Goal: Navigation & Orientation: Go to known website

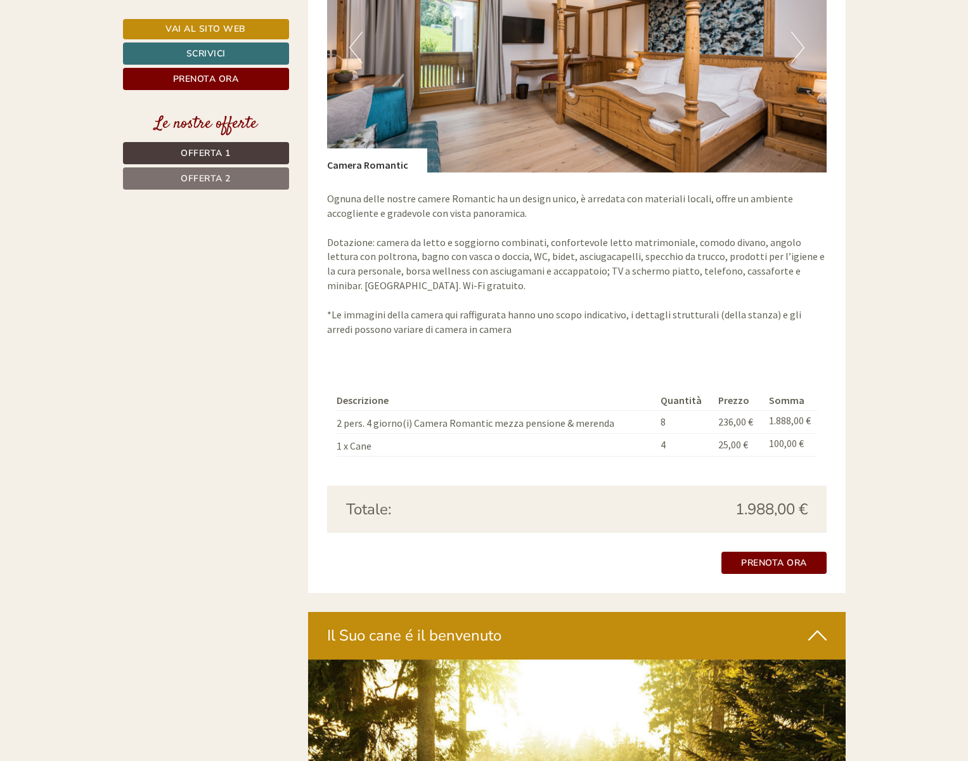
scroll to position [1681, 0]
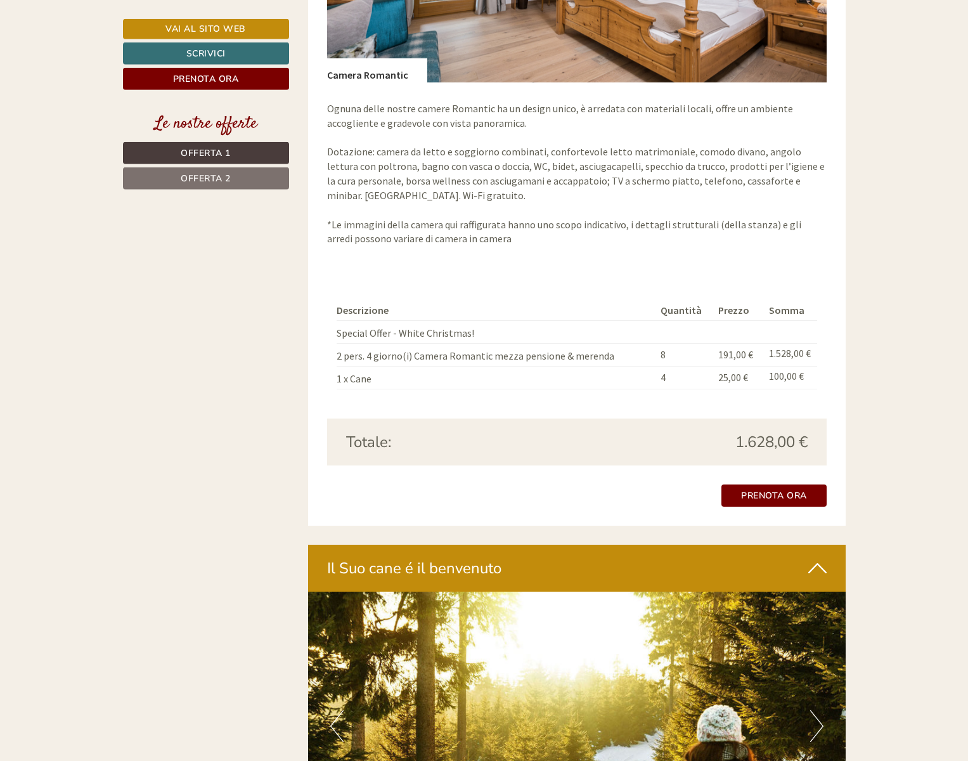
scroll to position [2199, 0]
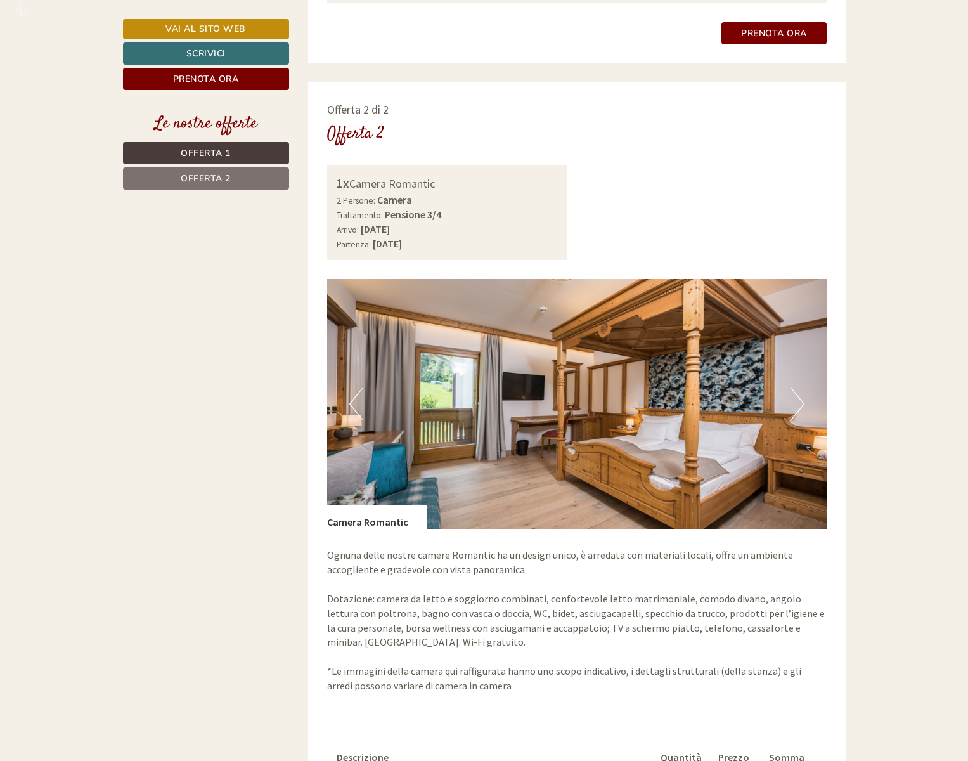
scroll to position [1940, 0]
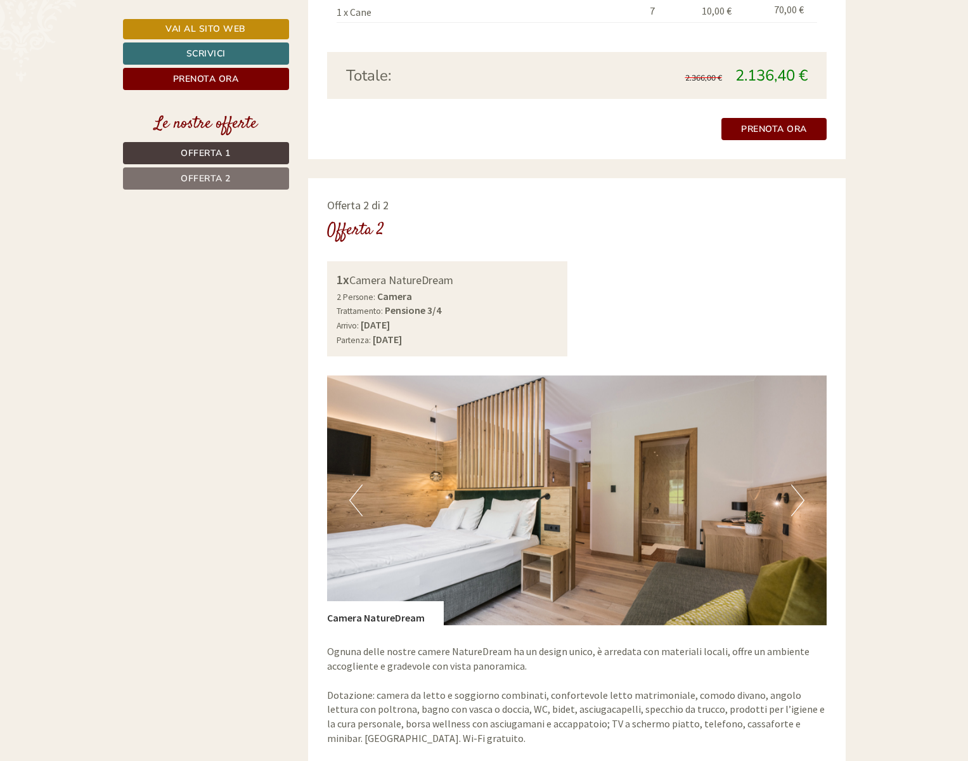
scroll to position [2005, 0]
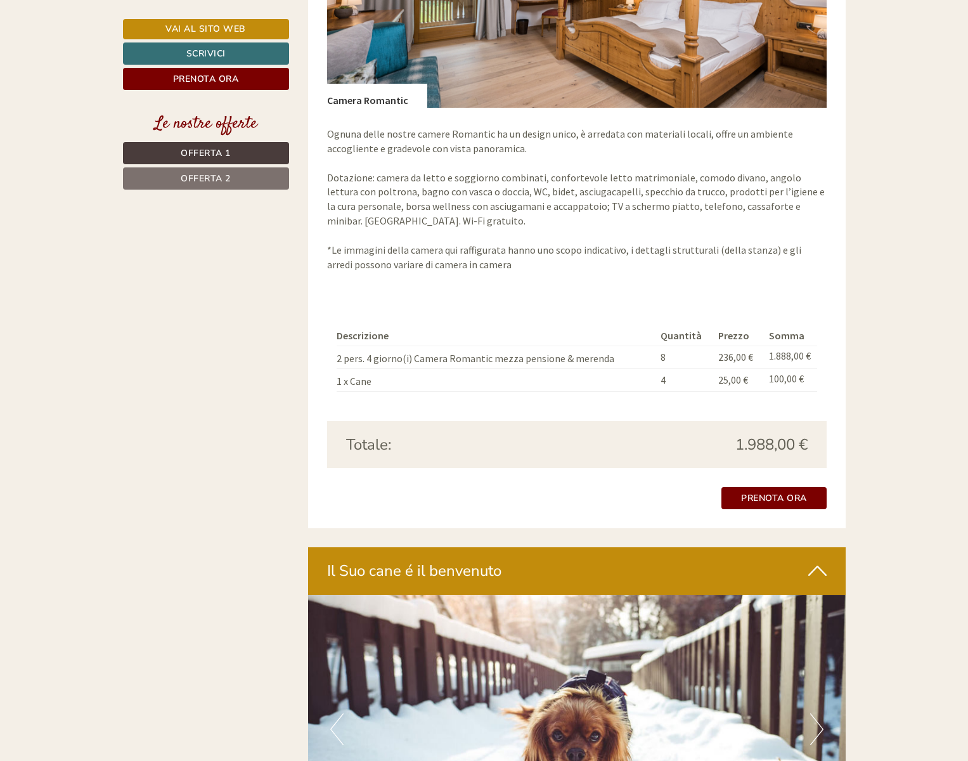
scroll to position [1875, 0]
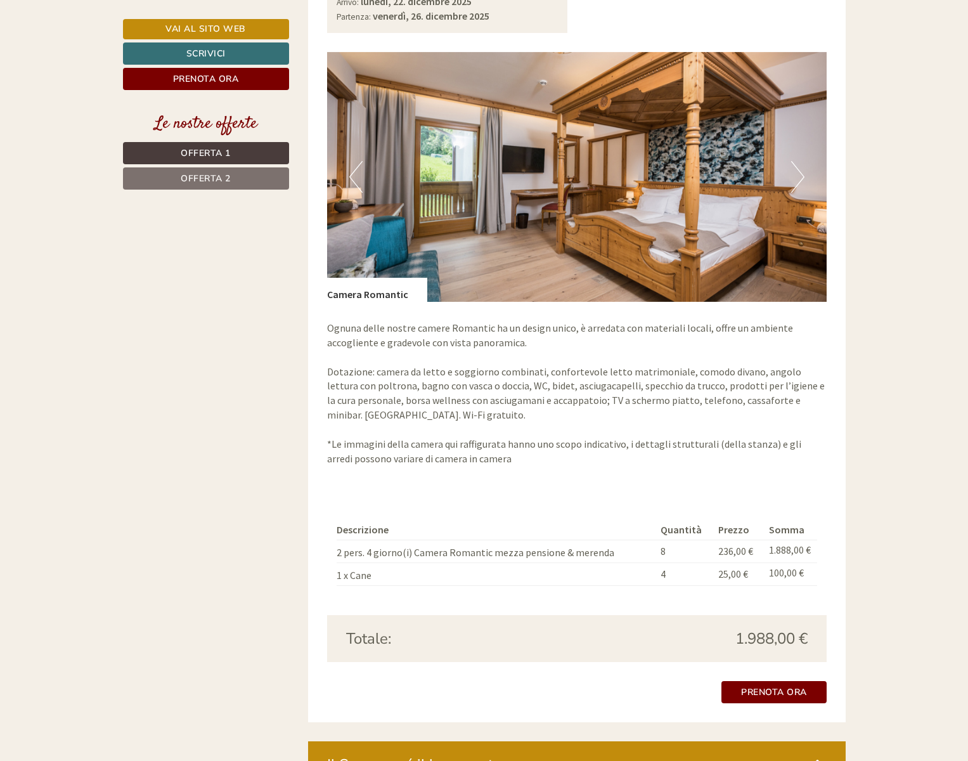
drag, startPoint x: 208, startPoint y: 302, endPoint x: 356, endPoint y: 299, distance: 147.8
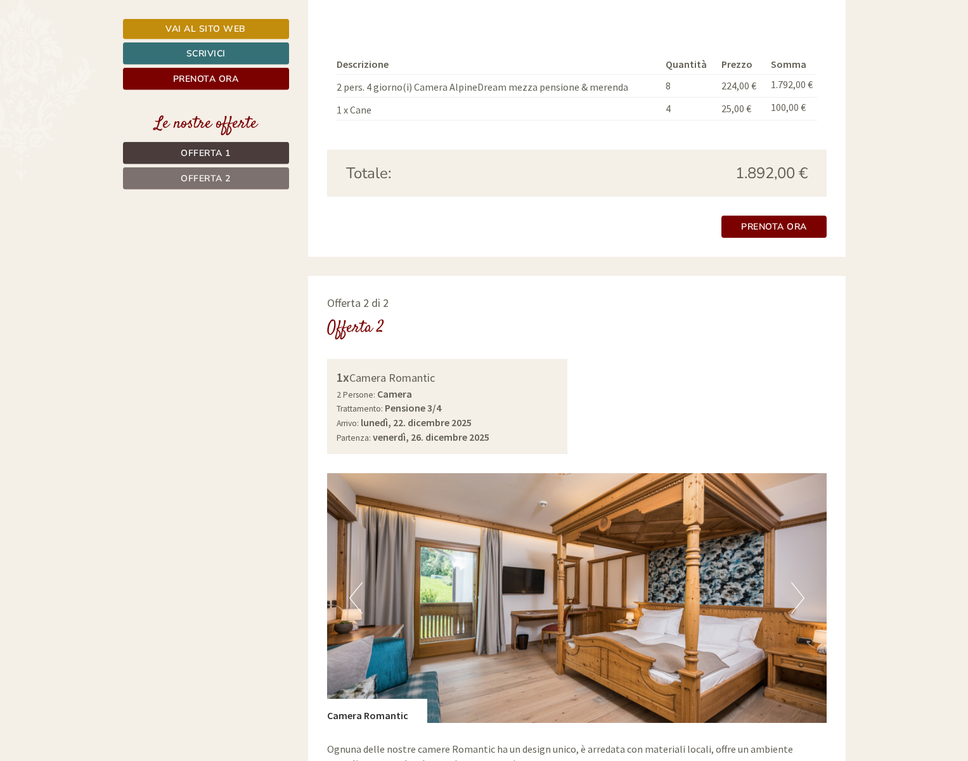
scroll to position [1423, 0]
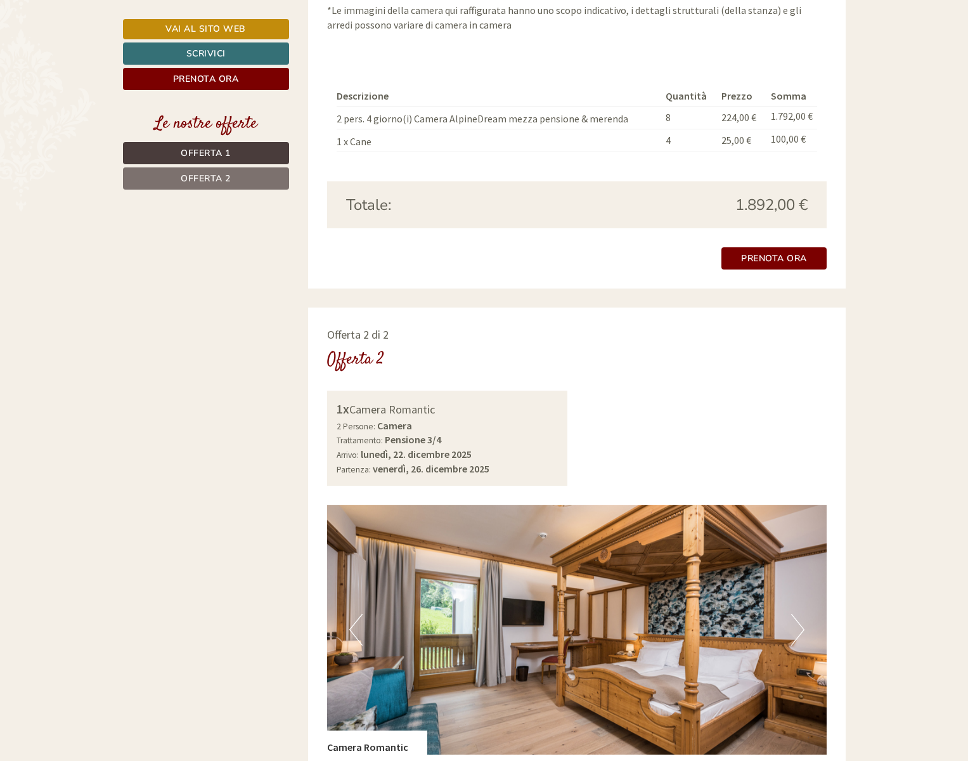
click at [575, 247] on div "Ha già prenotato questa offerta Prenota ora" at bounding box center [577, 258] width 500 height 22
